Goal: Transaction & Acquisition: Purchase product/service

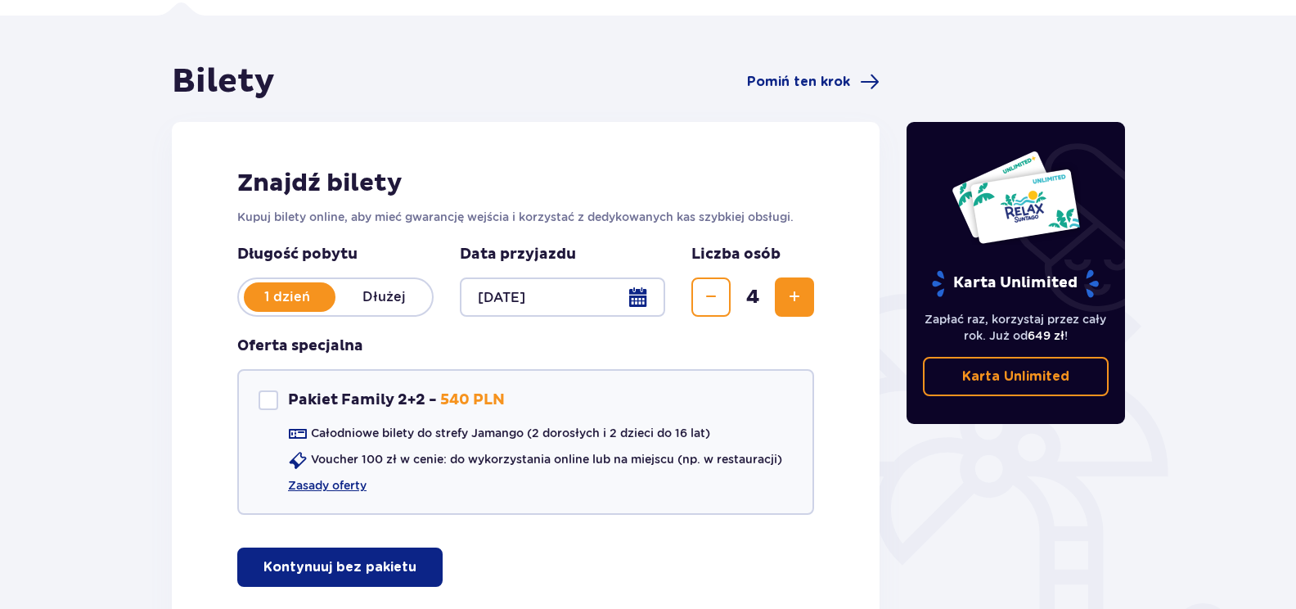
scroll to position [234, 0]
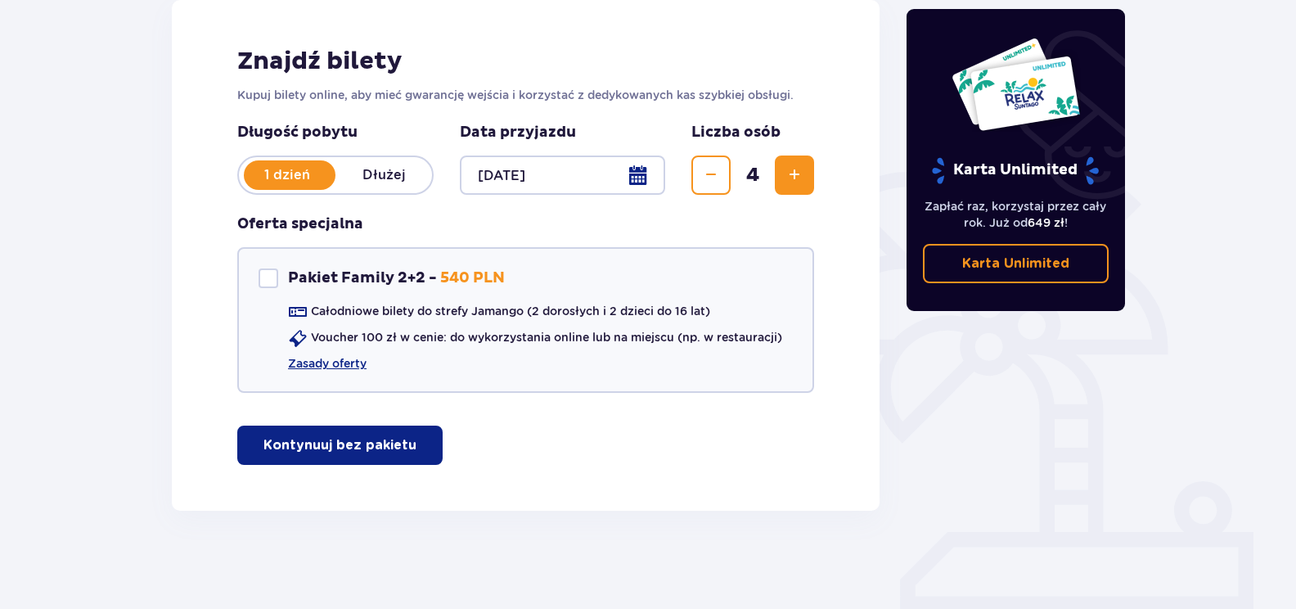
click at [410, 439] on span "button" at bounding box center [420, 445] width 20 height 20
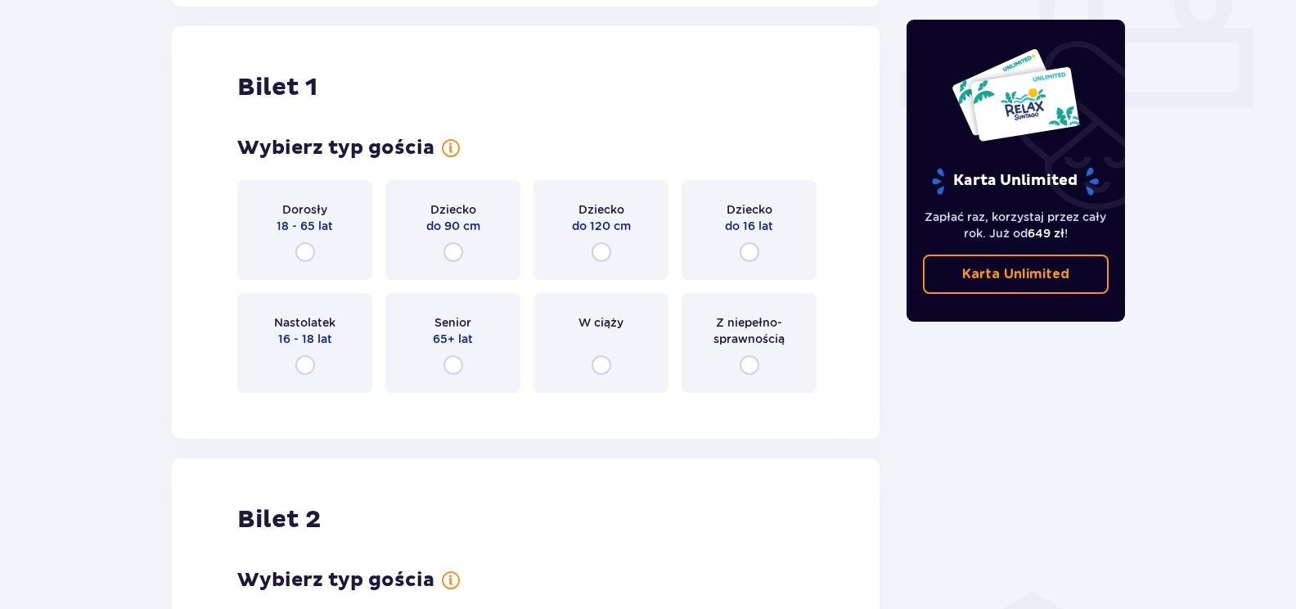
scroll to position [745, 0]
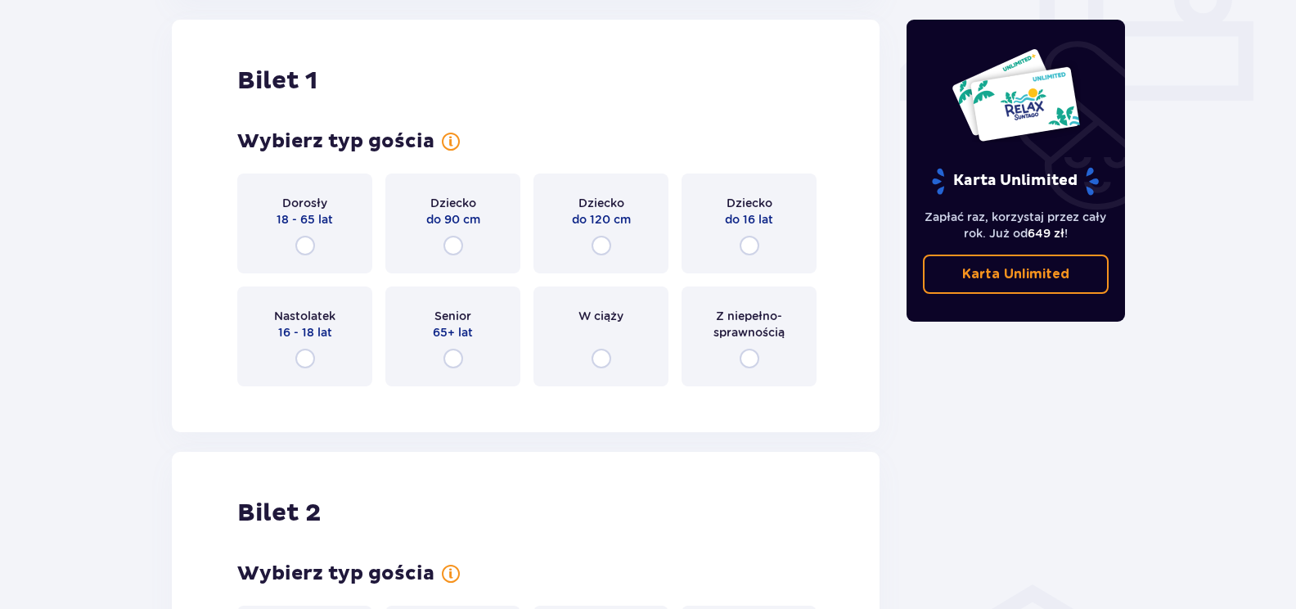
click at [331, 255] on div "Dorosły 18 - 65 lat" at bounding box center [304, 224] width 135 height 100
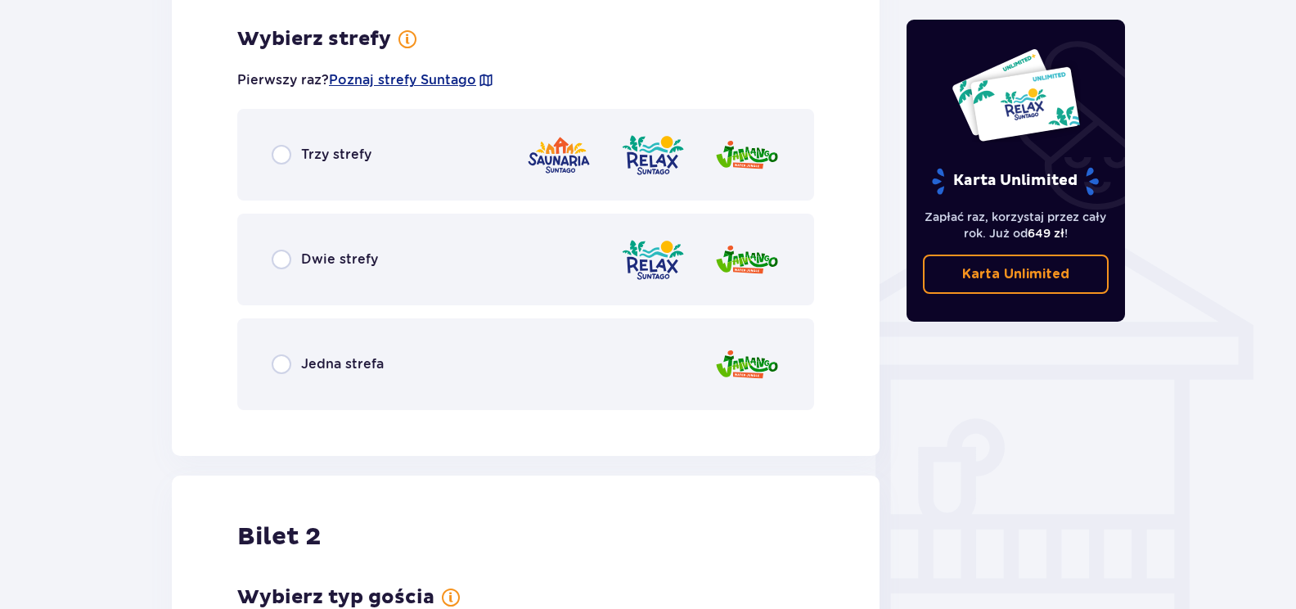
scroll to position [1144, 0]
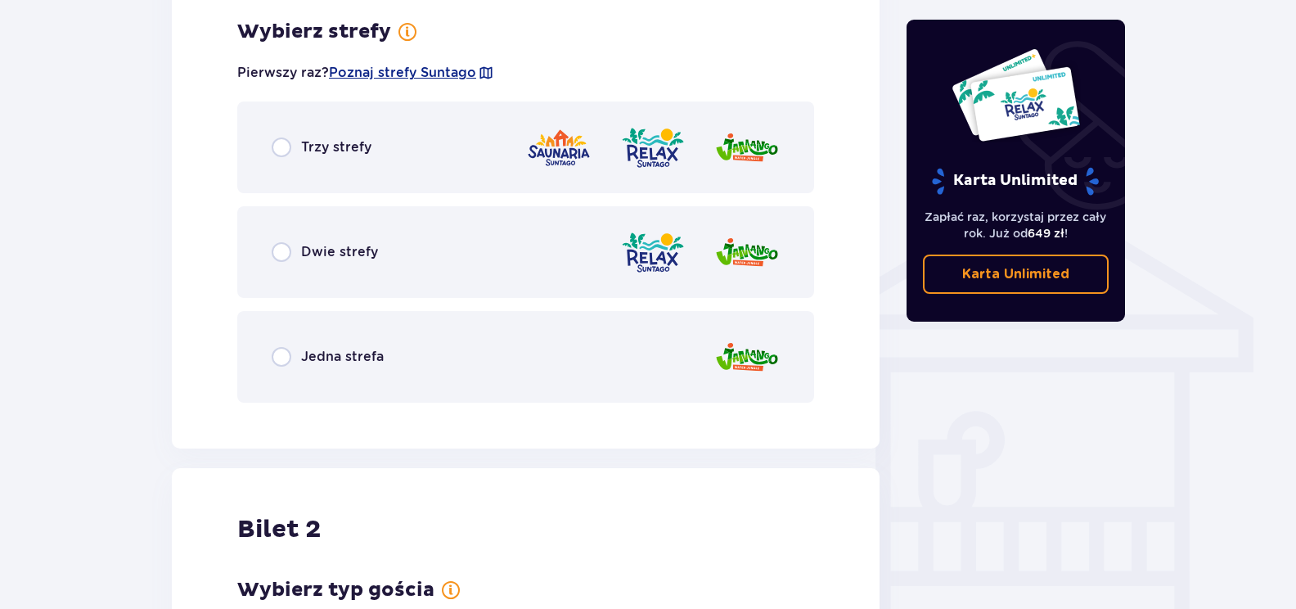
click at [271, 247] on div "Dwie strefy" at bounding box center [525, 252] width 577 height 92
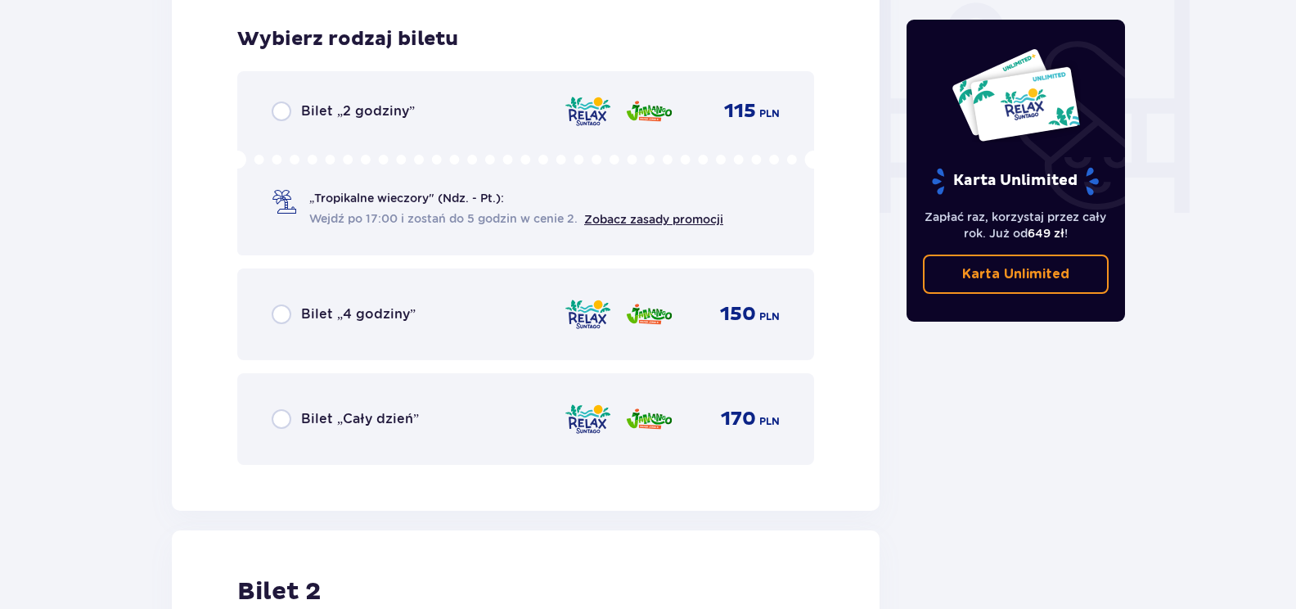
scroll to position [1560, 0]
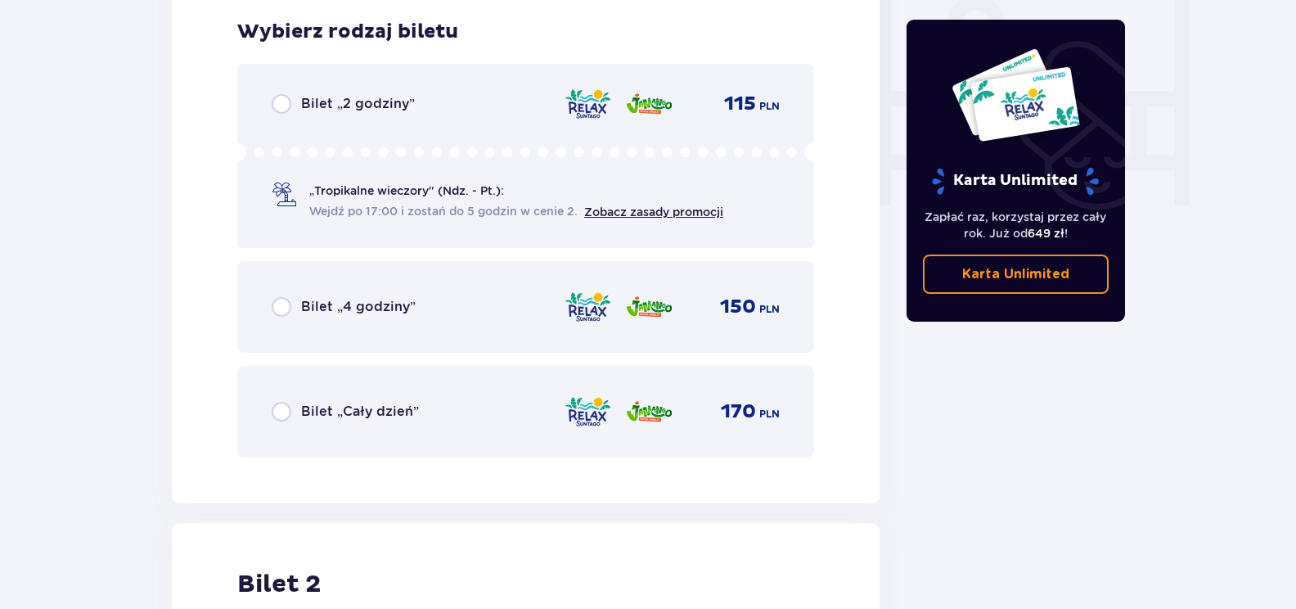
click at [281, 399] on div "Bilet „Cały dzień” 170 PLN" at bounding box center [526, 412] width 508 height 34
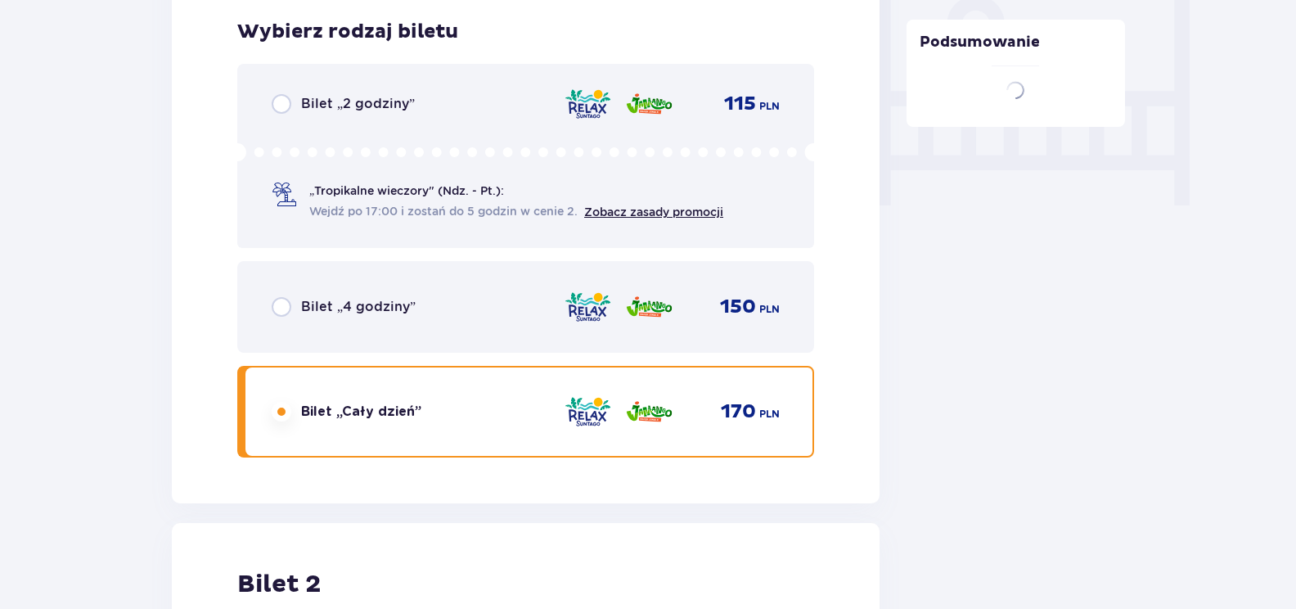
scroll to position [2063, 0]
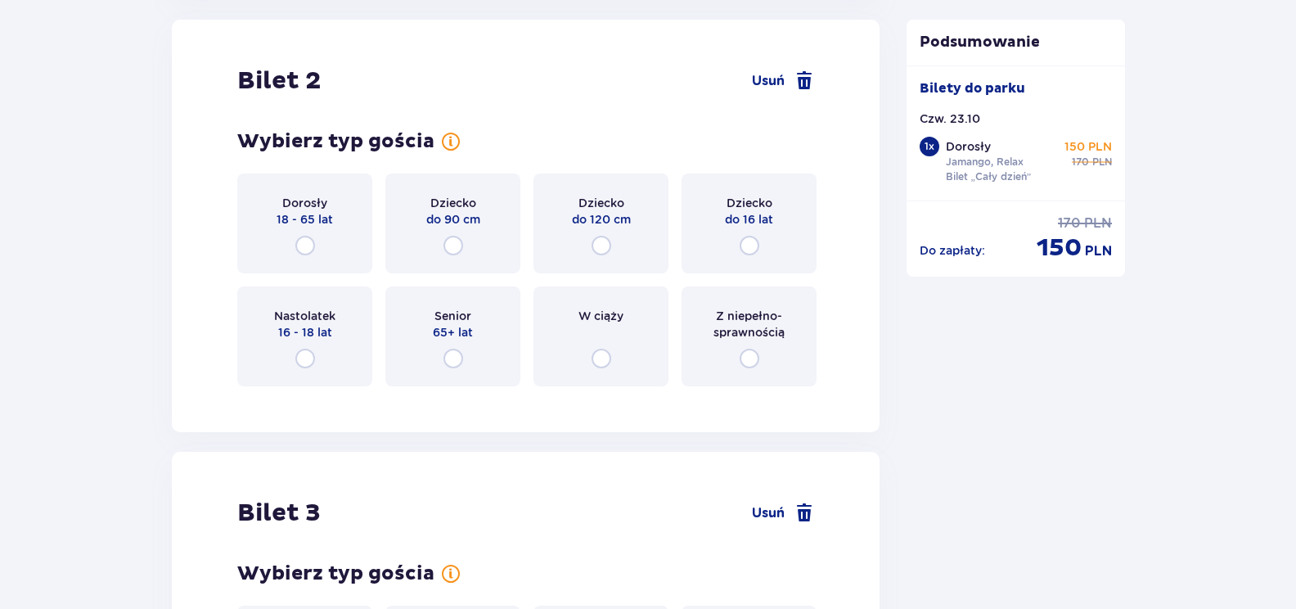
click at [295, 246] on input "radio" at bounding box center [305, 246] width 20 height 20
radio input "true"
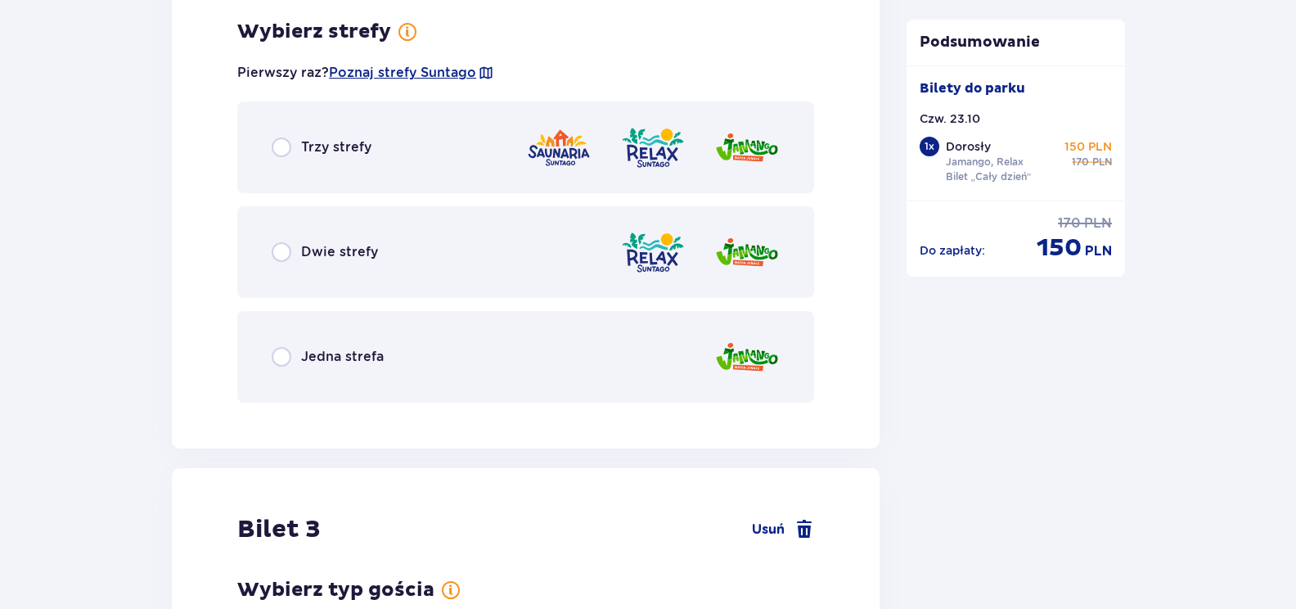
click at [295, 250] on div "Dwie strefy" at bounding box center [325, 252] width 106 height 20
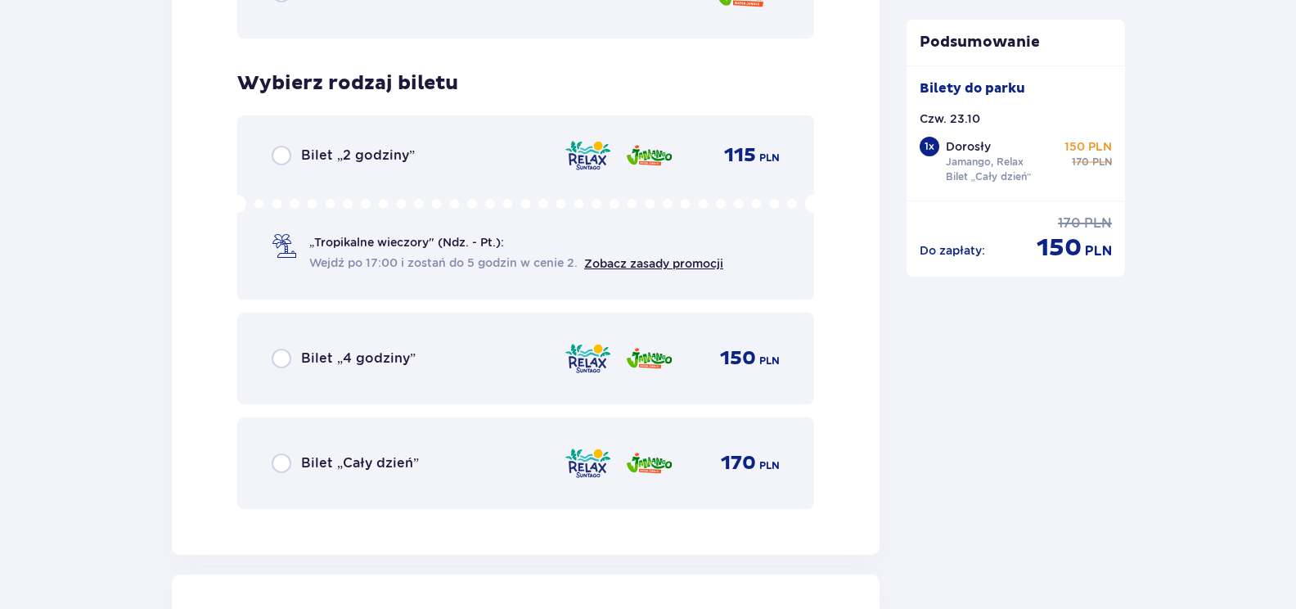
scroll to position [2879, 0]
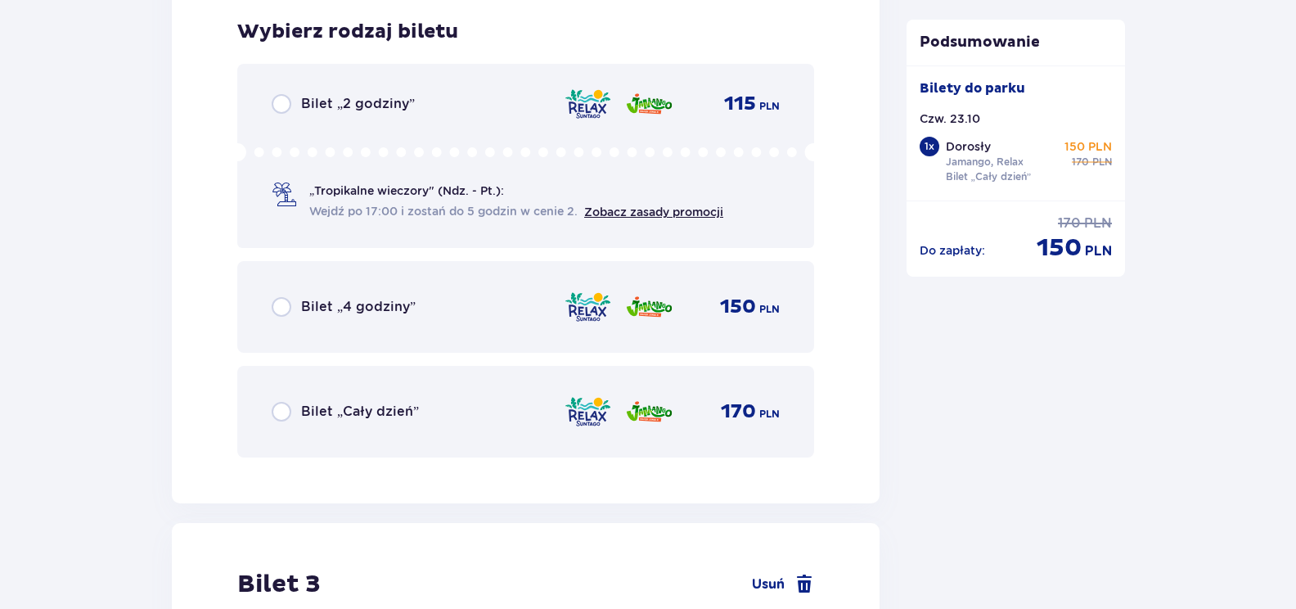
click at [291, 399] on div "Bilet „Cały dzień” 170 PLN" at bounding box center [526, 412] width 508 height 34
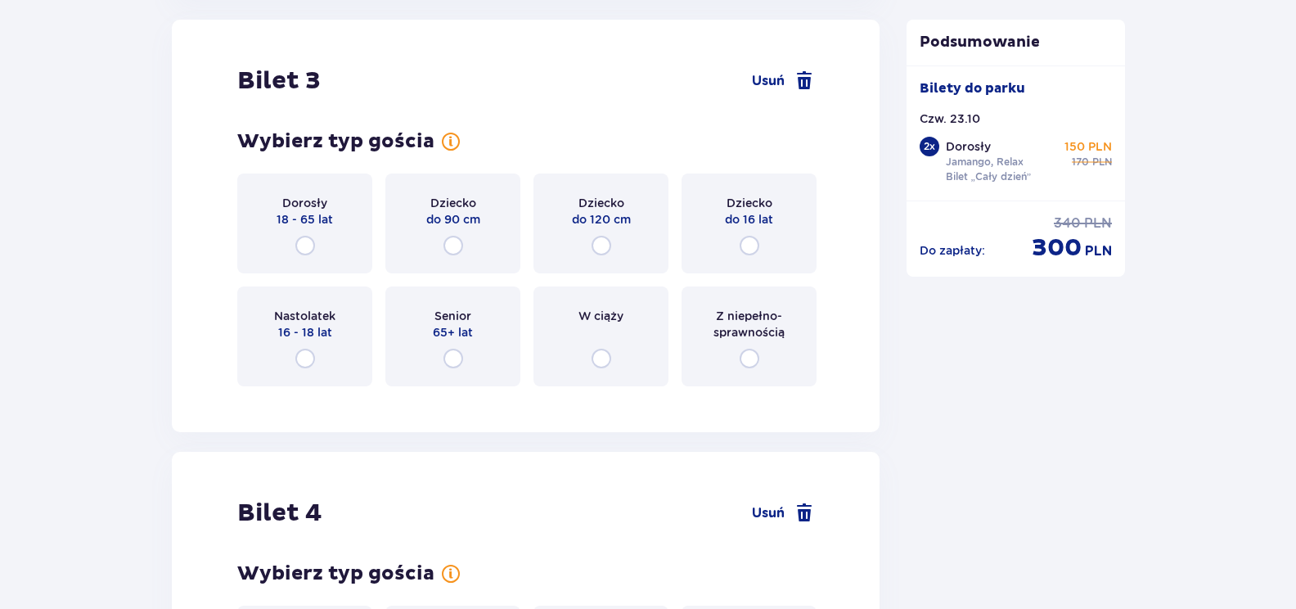
click at [300, 228] on span "18 - 65 lat" at bounding box center [305, 219] width 56 height 16
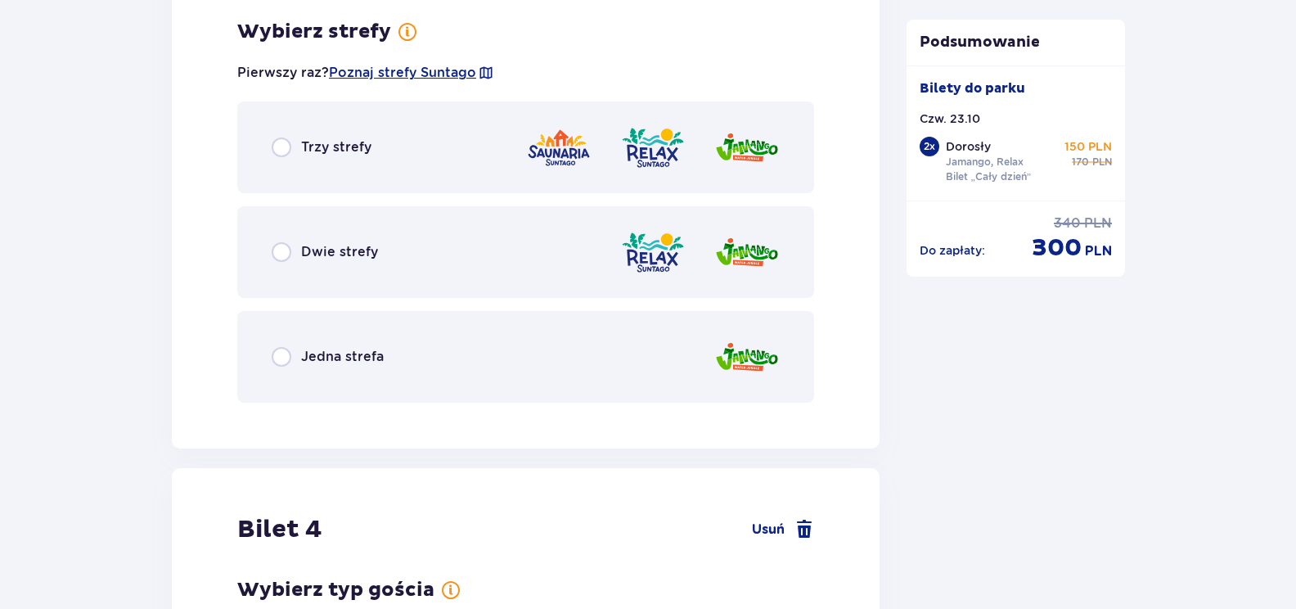
click at [291, 252] on input "radio" at bounding box center [282, 252] width 20 height 20
radio input "true"
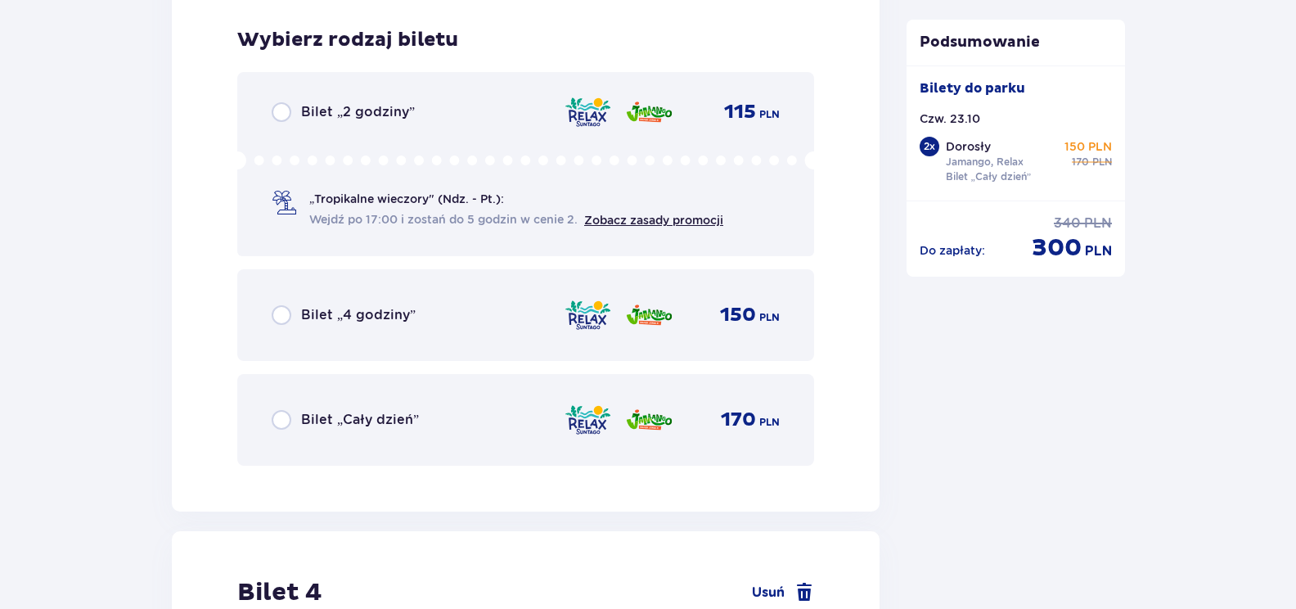
scroll to position [4197, 0]
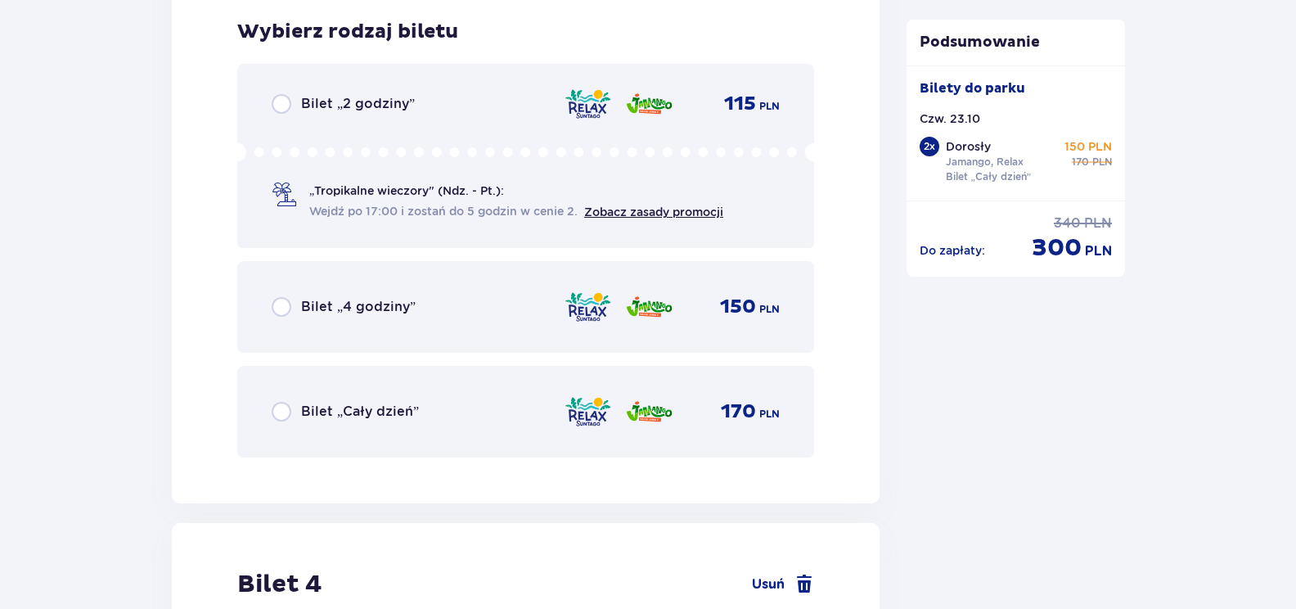
click at [300, 409] on div "Bilet „Cały dzień”" at bounding box center [345, 412] width 147 height 20
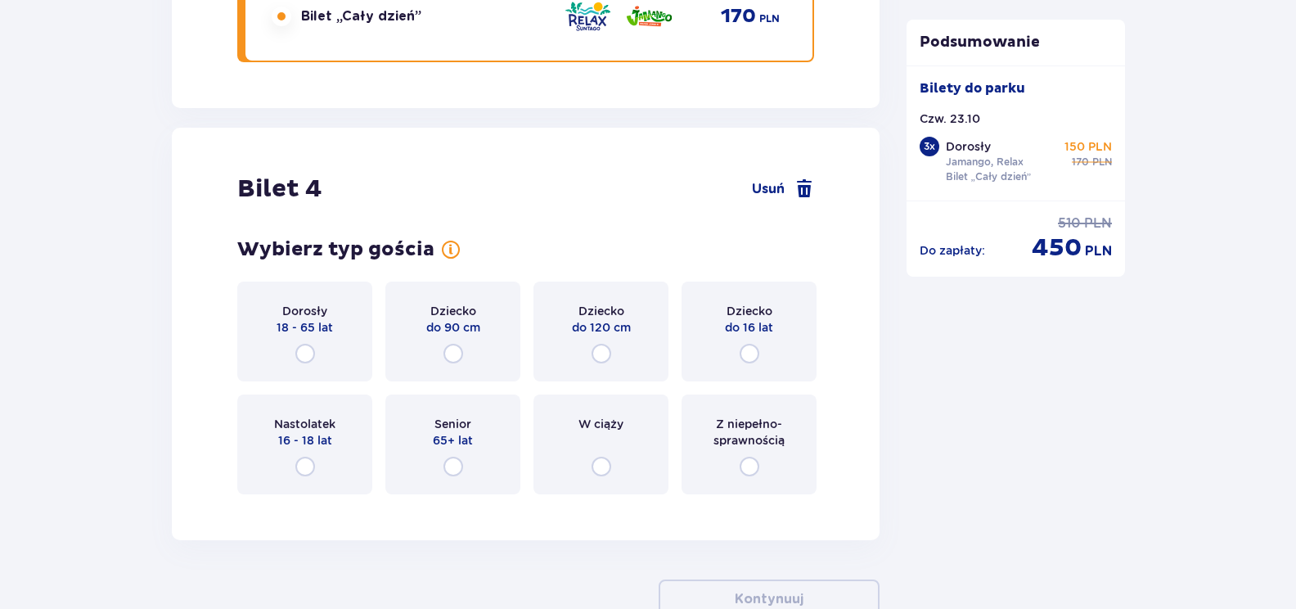
scroll to position [4701, 0]
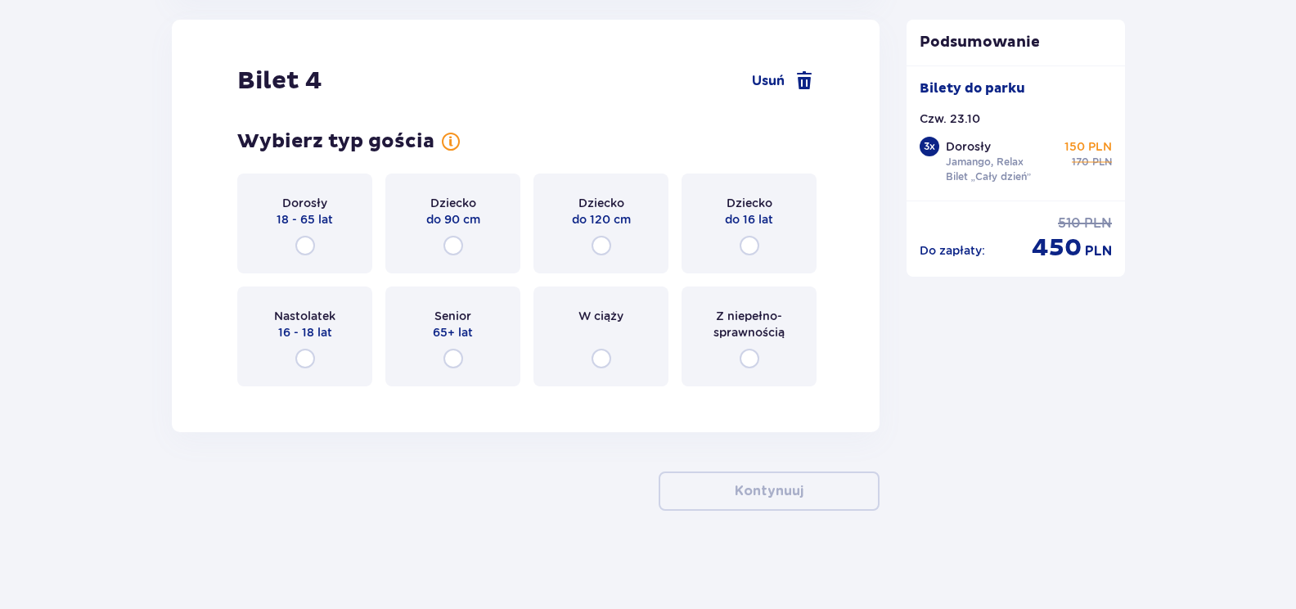
click at [306, 242] on input "radio" at bounding box center [305, 246] width 20 height 20
radio input "true"
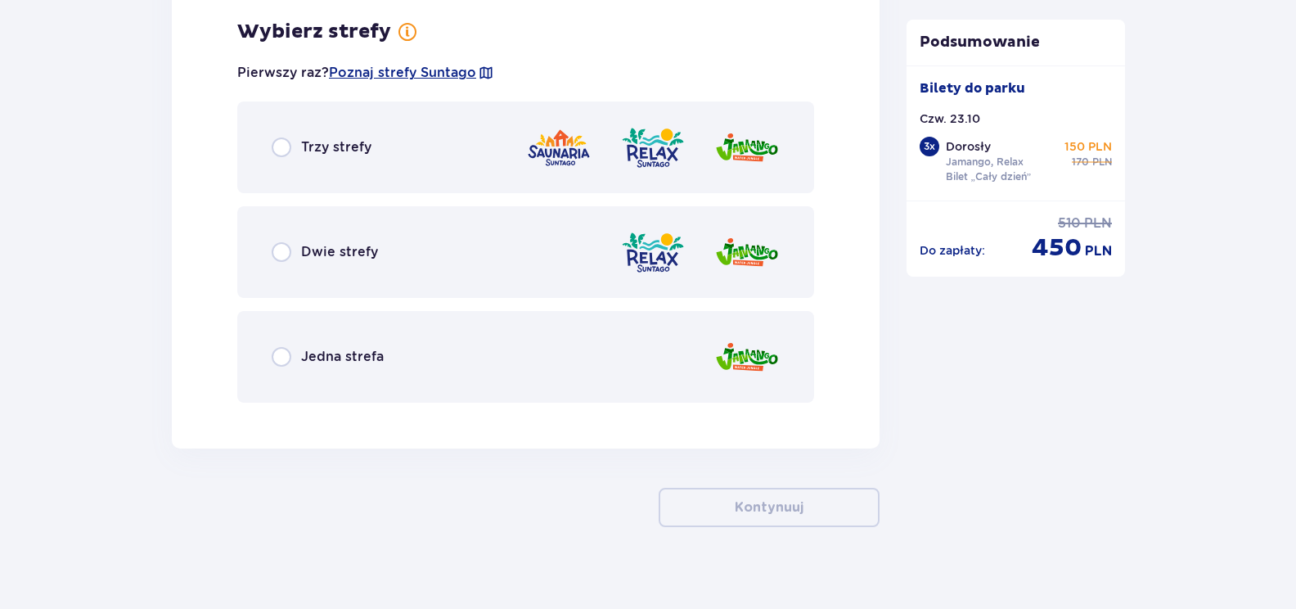
click at [306, 264] on div "Dwie strefy" at bounding box center [525, 252] width 577 height 92
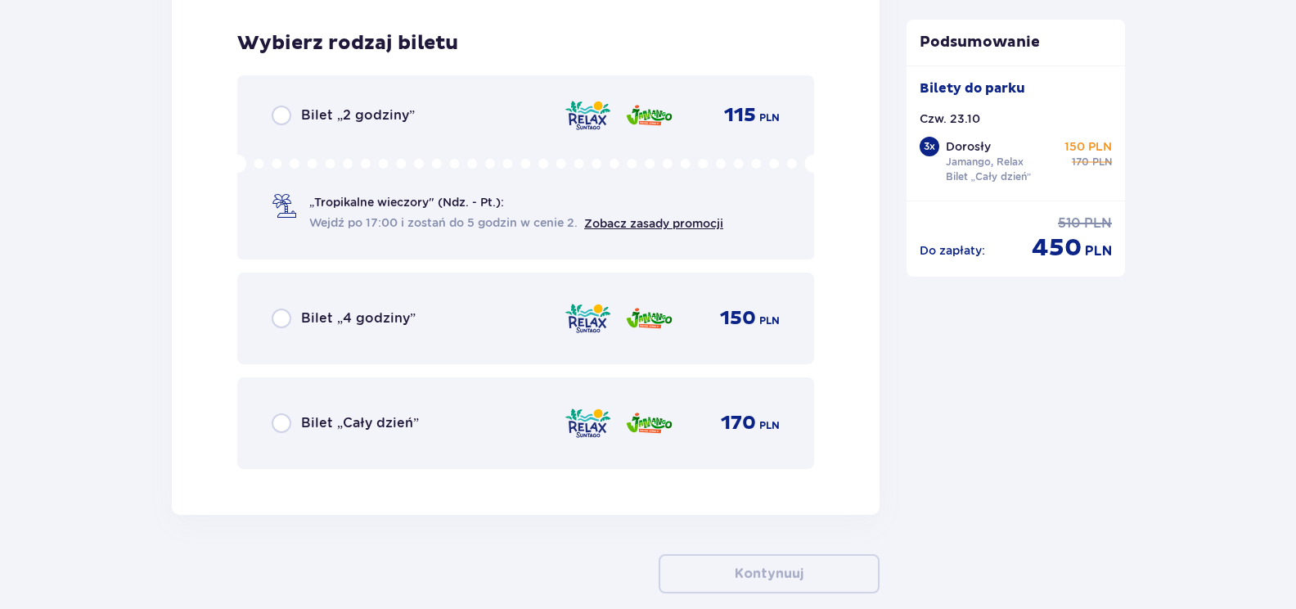
scroll to position [5516, 0]
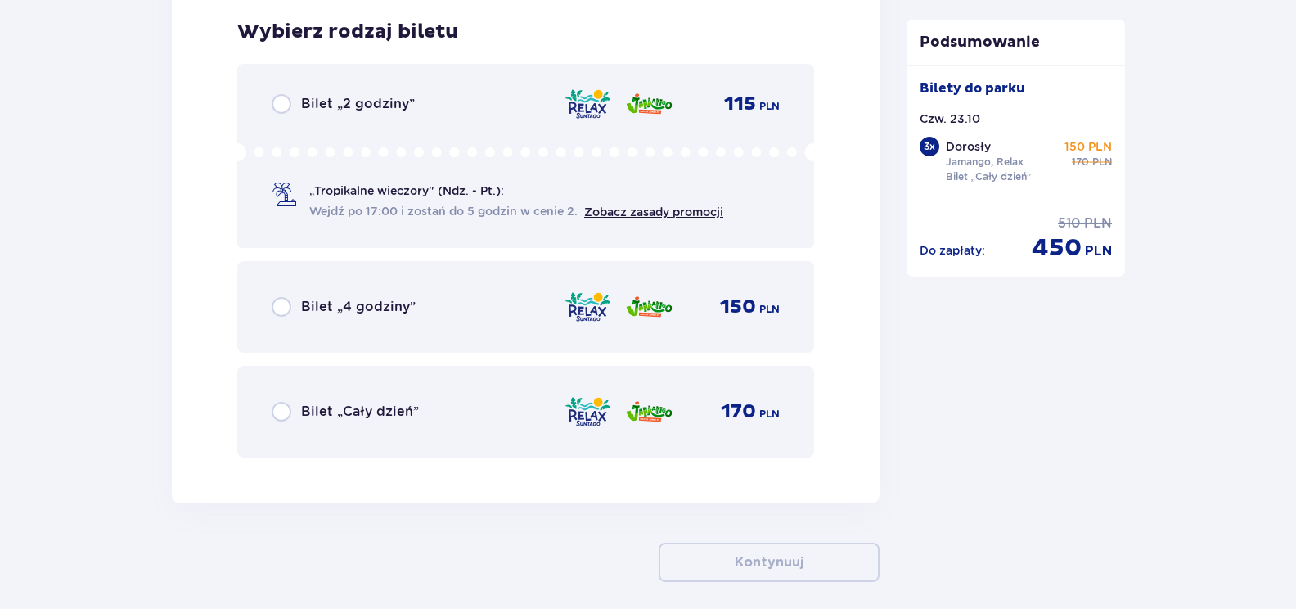
click at [300, 395] on div "Bilet „Cały dzień” 170 PLN" at bounding box center [526, 412] width 508 height 34
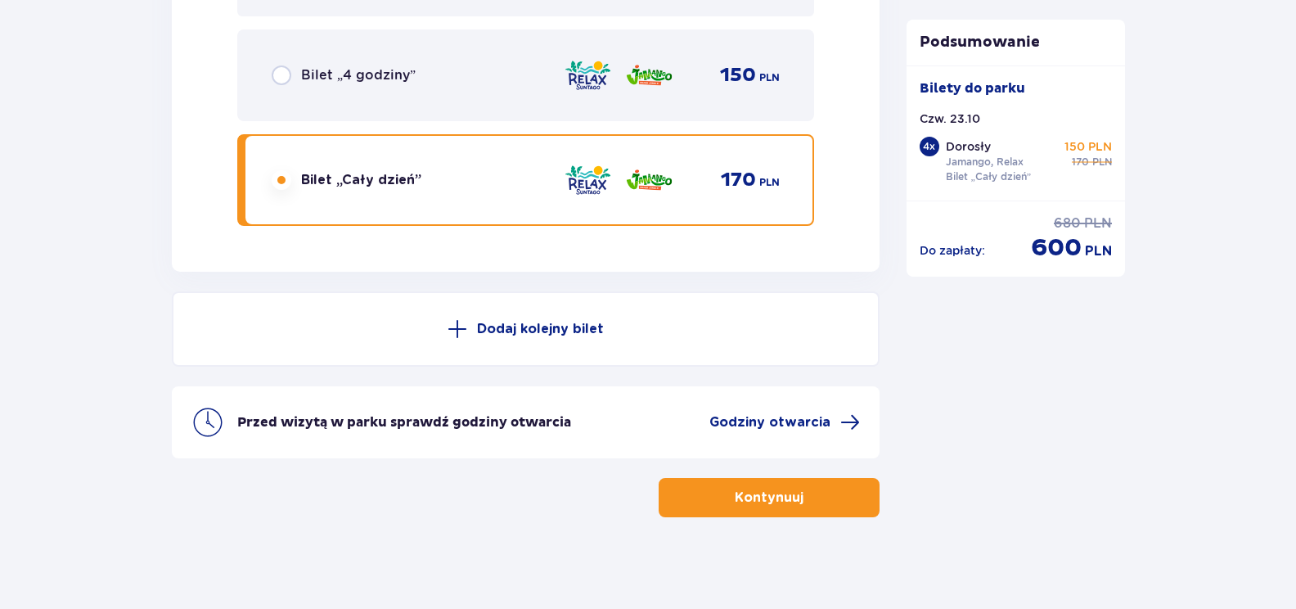
scroll to position [5754, 0]
